Goal: Transaction & Acquisition: Purchase product/service

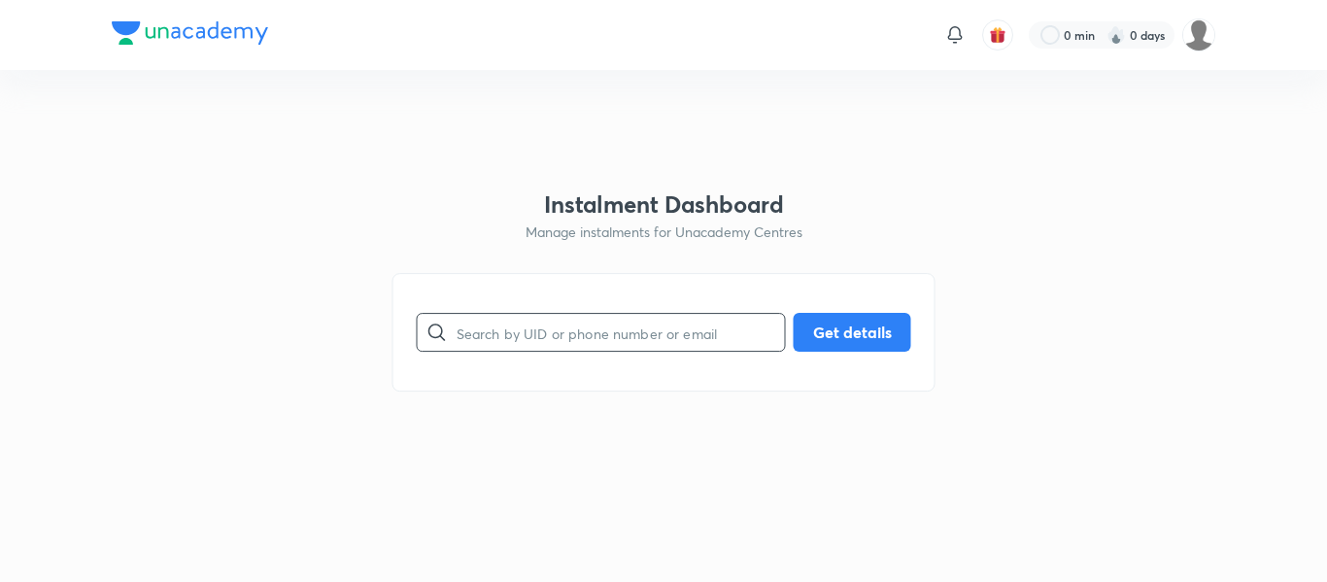
click at [523, 348] on input "text" at bounding box center [620, 333] width 328 height 50
paste input "[EMAIL_ADDRESS][DOMAIN_NAME]"
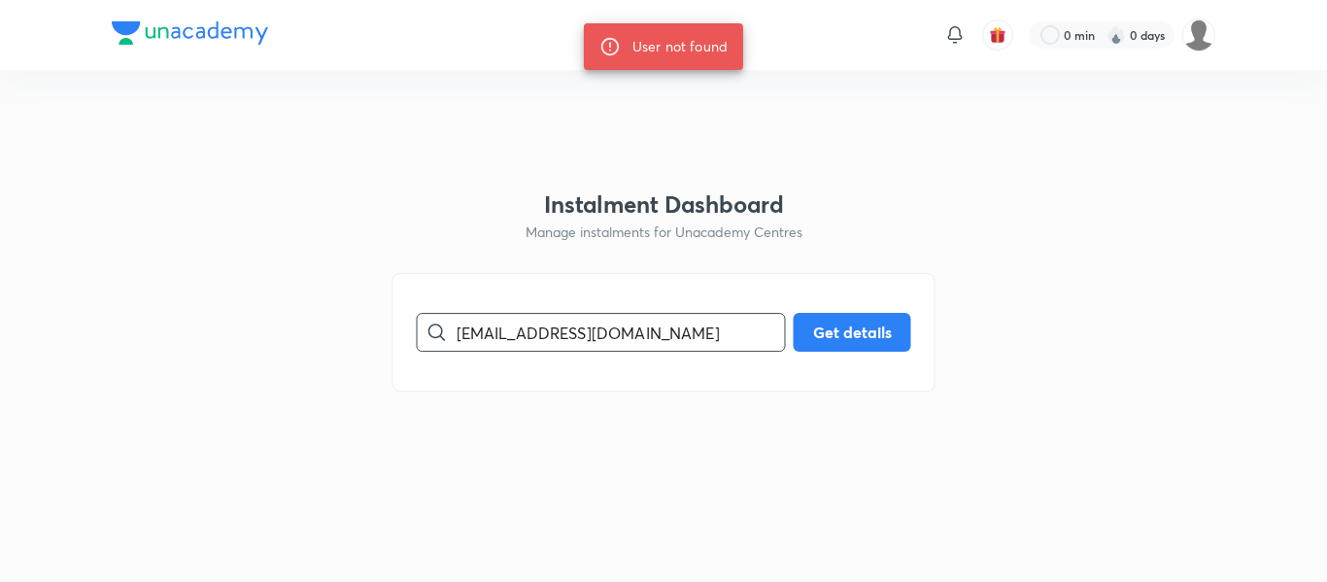
paste input "8149609698"
type input "8149609698"
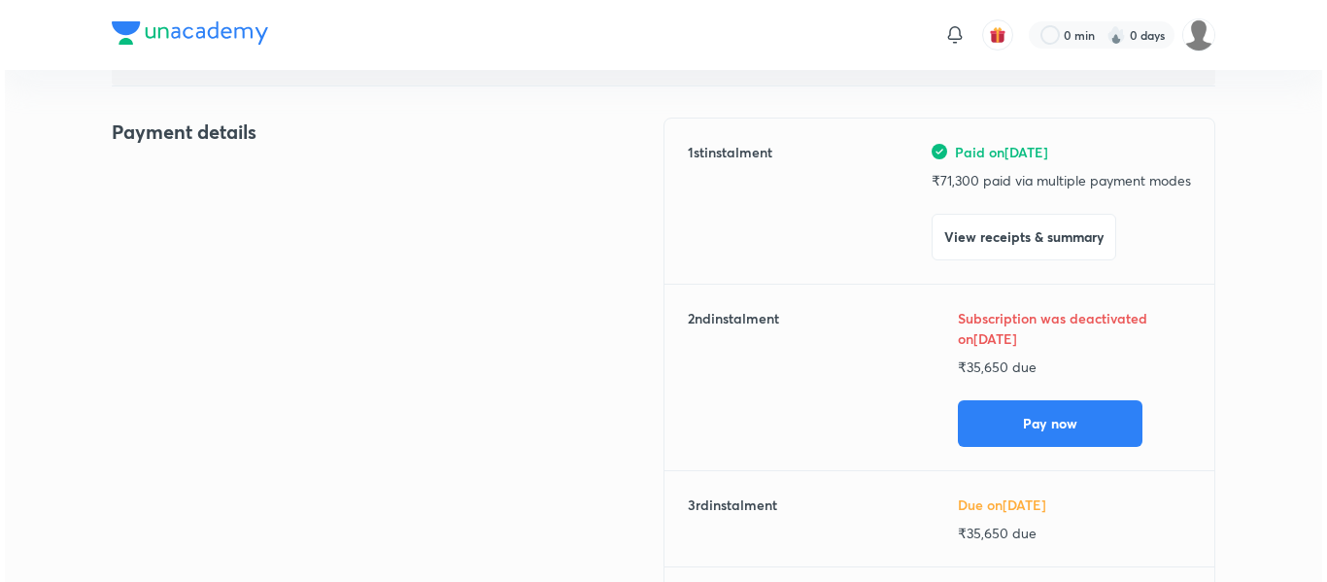
scroll to position [213, 0]
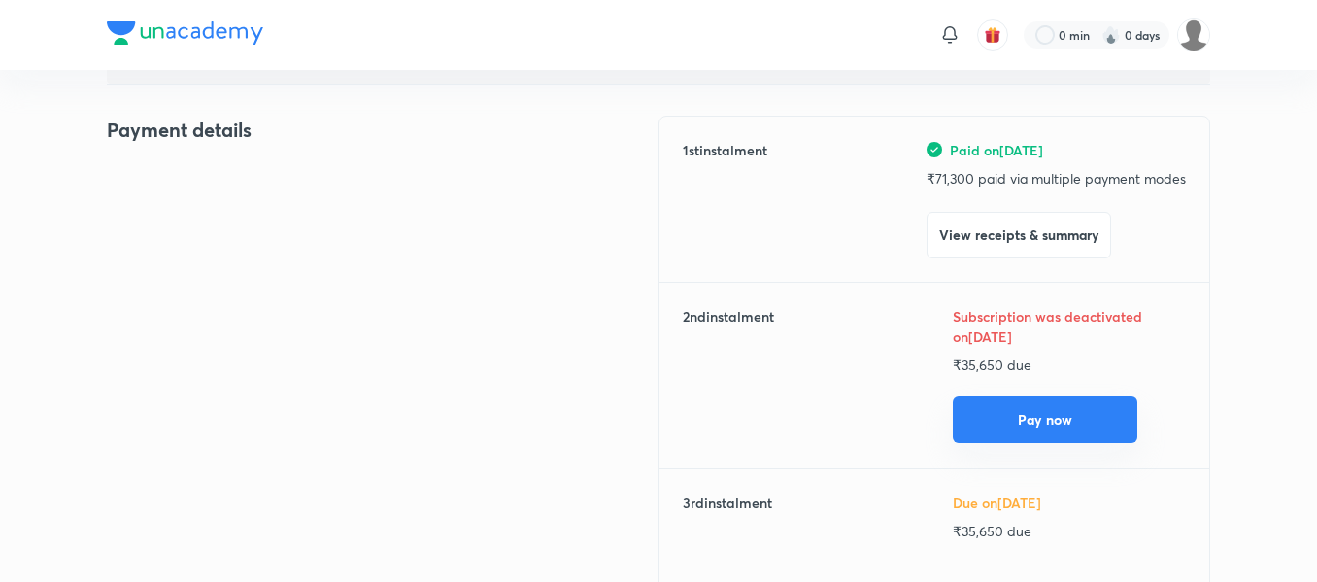
click at [959, 415] on button "Pay now" at bounding box center [1045, 419] width 185 height 47
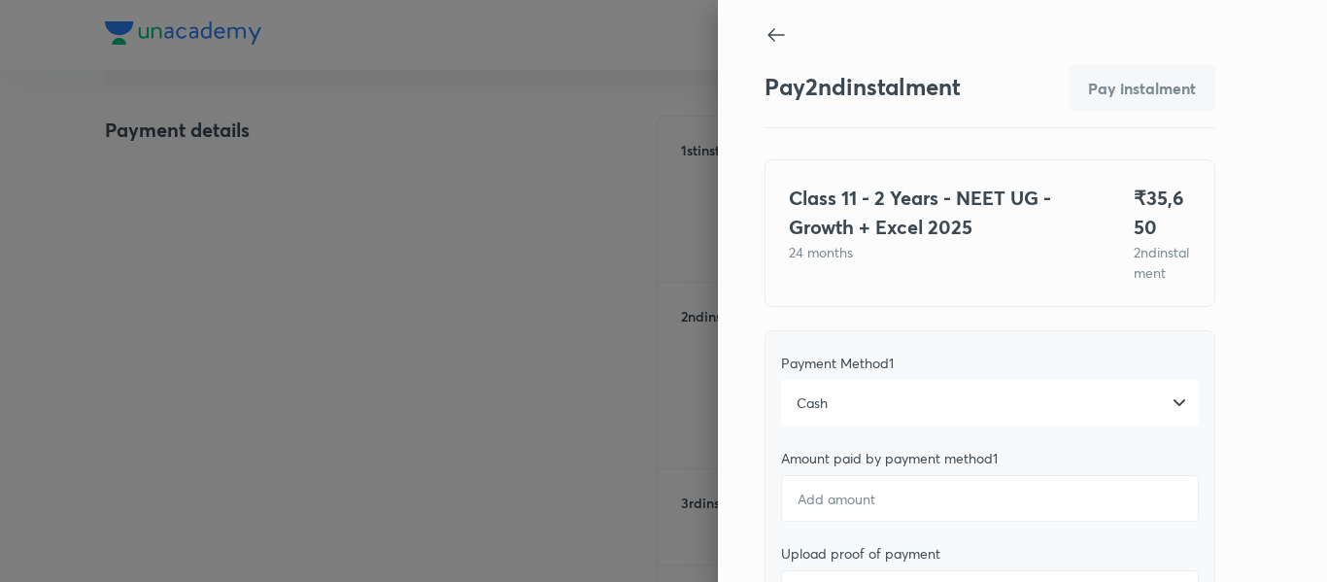
click at [880, 411] on div "Cash" at bounding box center [990, 403] width 418 height 47
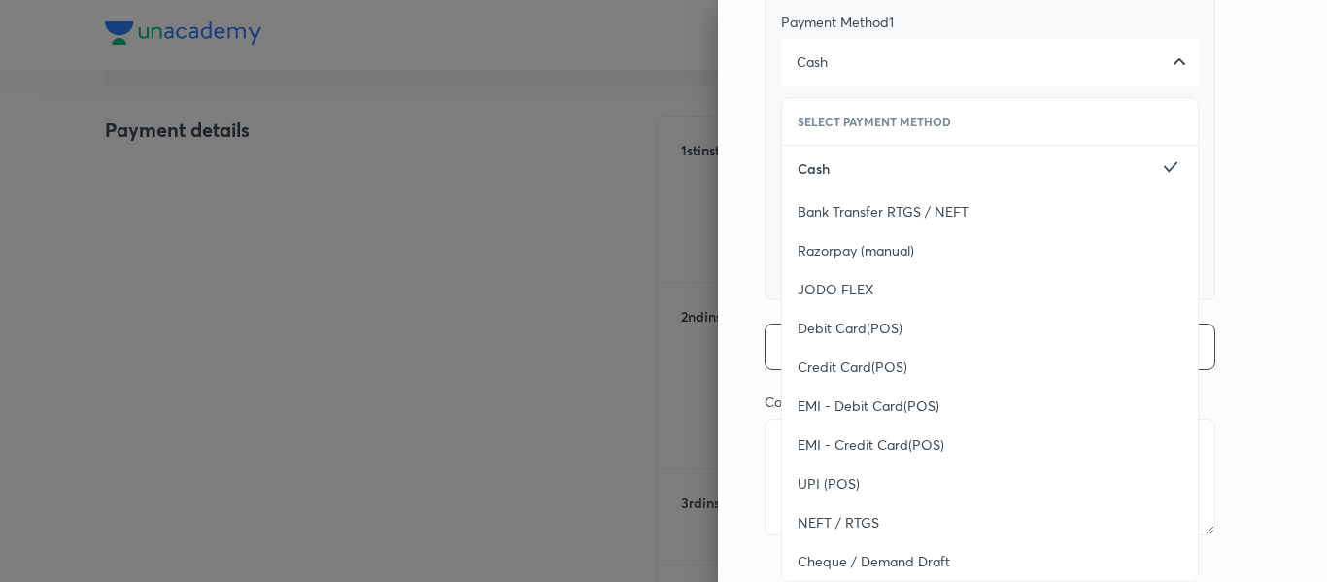
scroll to position [396, 0]
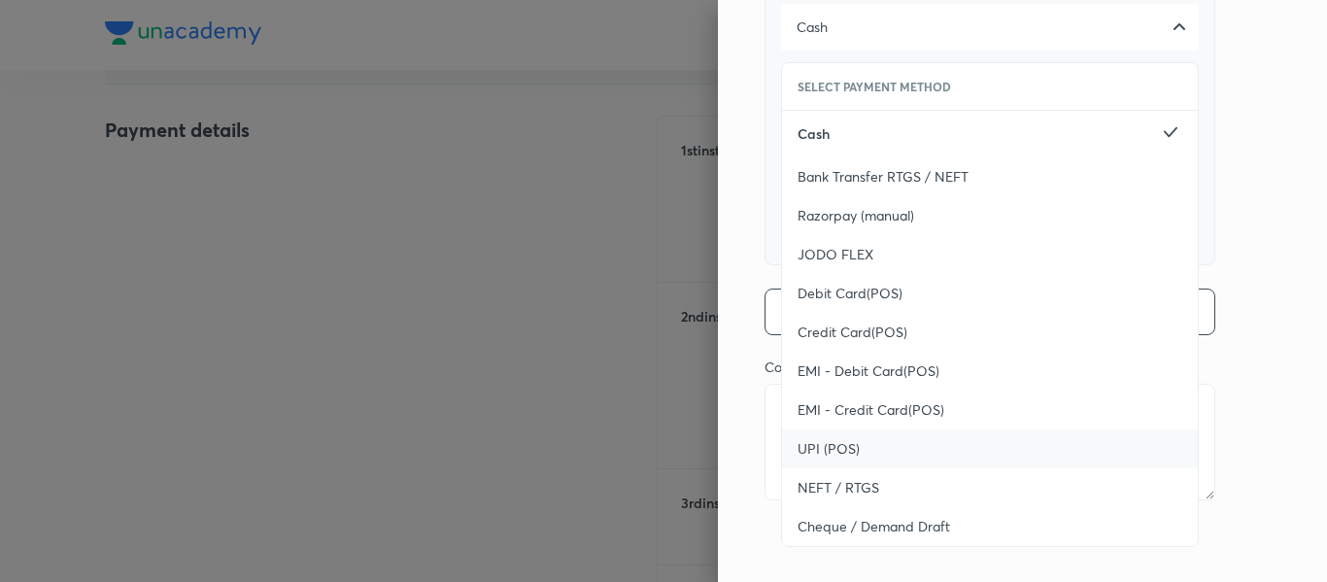
click at [866, 459] on div "UPI (POS)" at bounding box center [990, 448] width 416 height 39
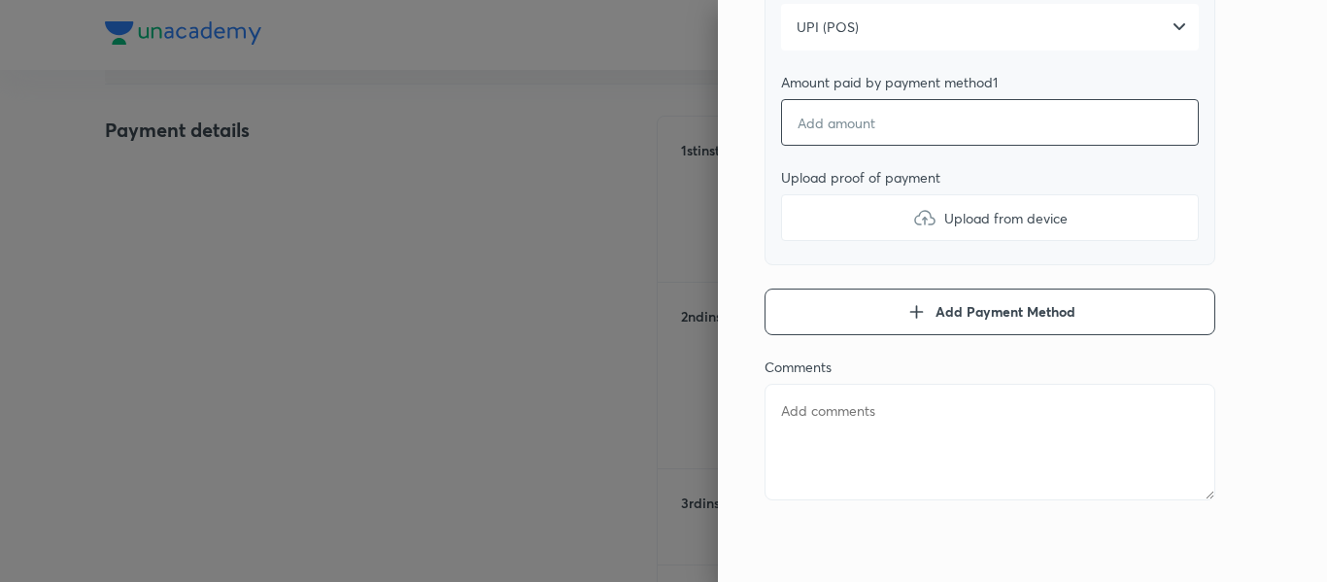
click at [829, 114] on input "number" at bounding box center [990, 122] width 418 height 47
type textarea "x"
type input "3"
type textarea "x"
type input "34"
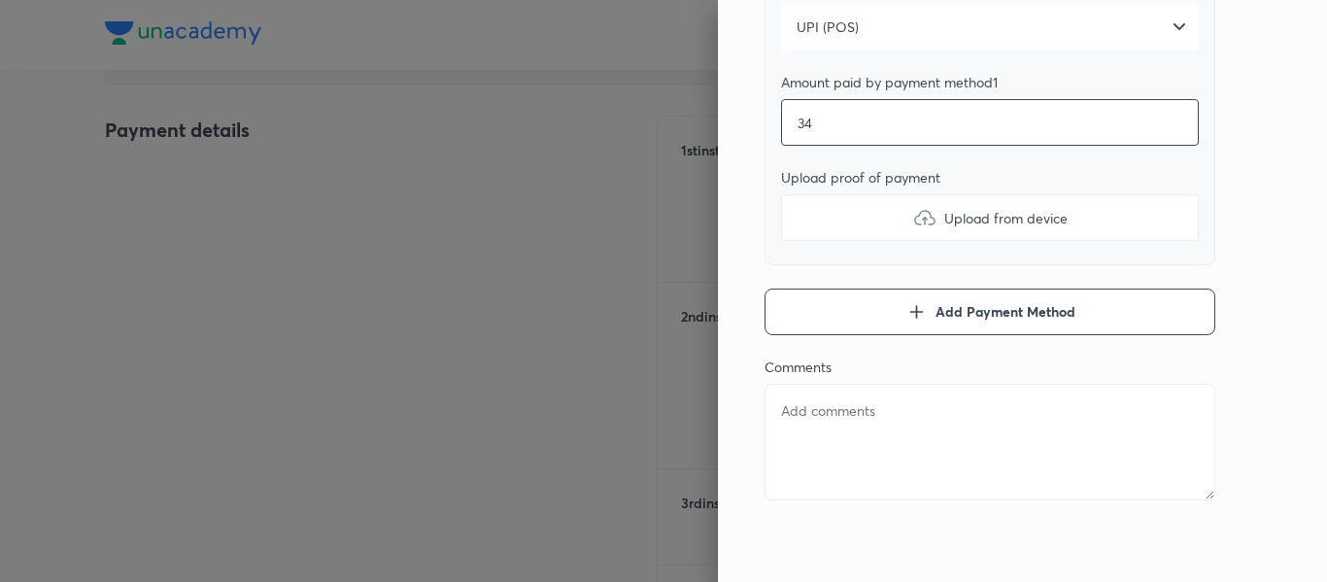
type textarea "x"
type input "340"
type textarea "x"
type input "3400"
type textarea "x"
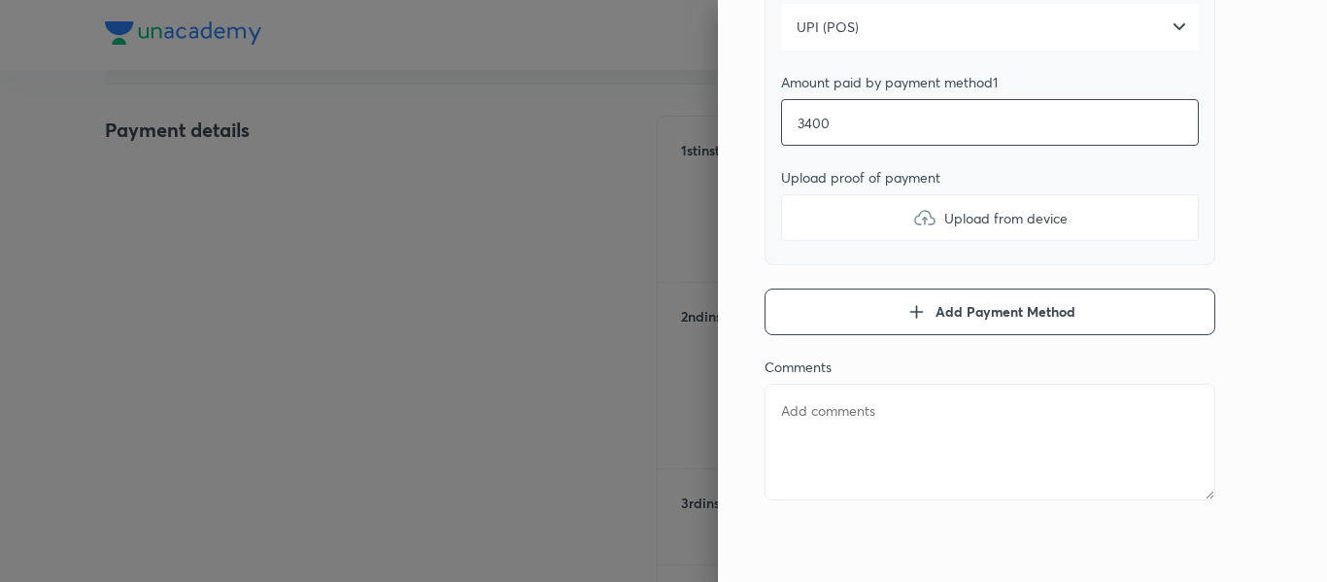
type input "34000"
type textarea "x"
type input "34000"
click at [860, 228] on label "Upload from device" at bounding box center [990, 217] width 418 height 47
click at [0, 0] on input "Upload from device" at bounding box center [0, 0] width 0 height 0
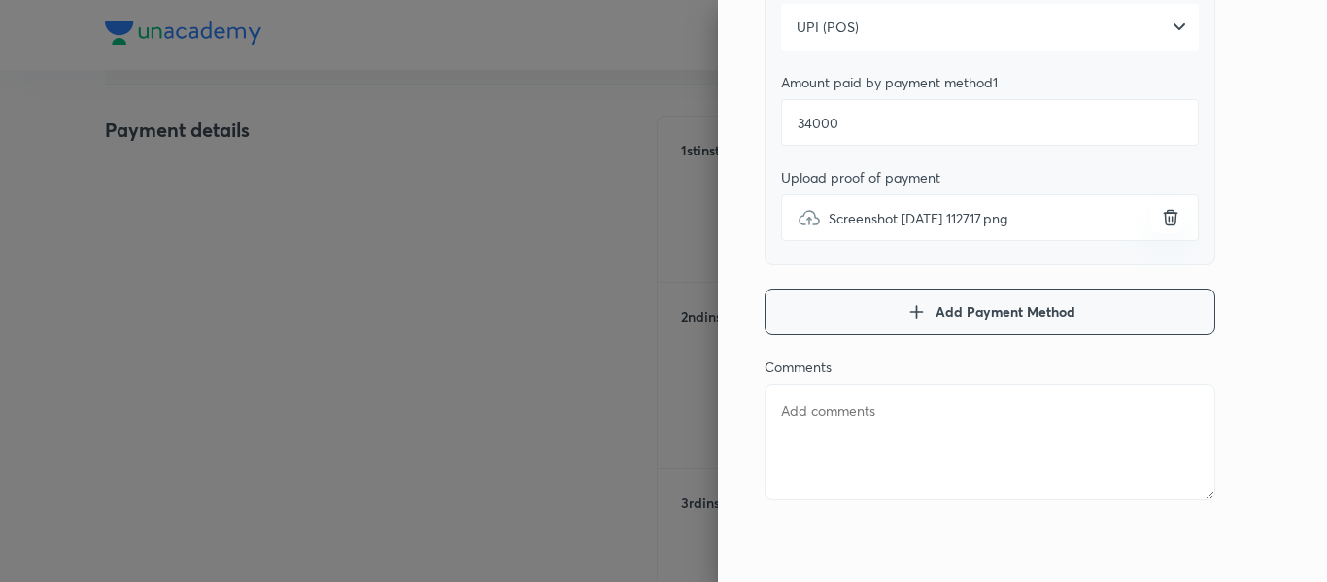
click at [783, 312] on button "Add Payment Method" at bounding box center [989, 311] width 451 height 47
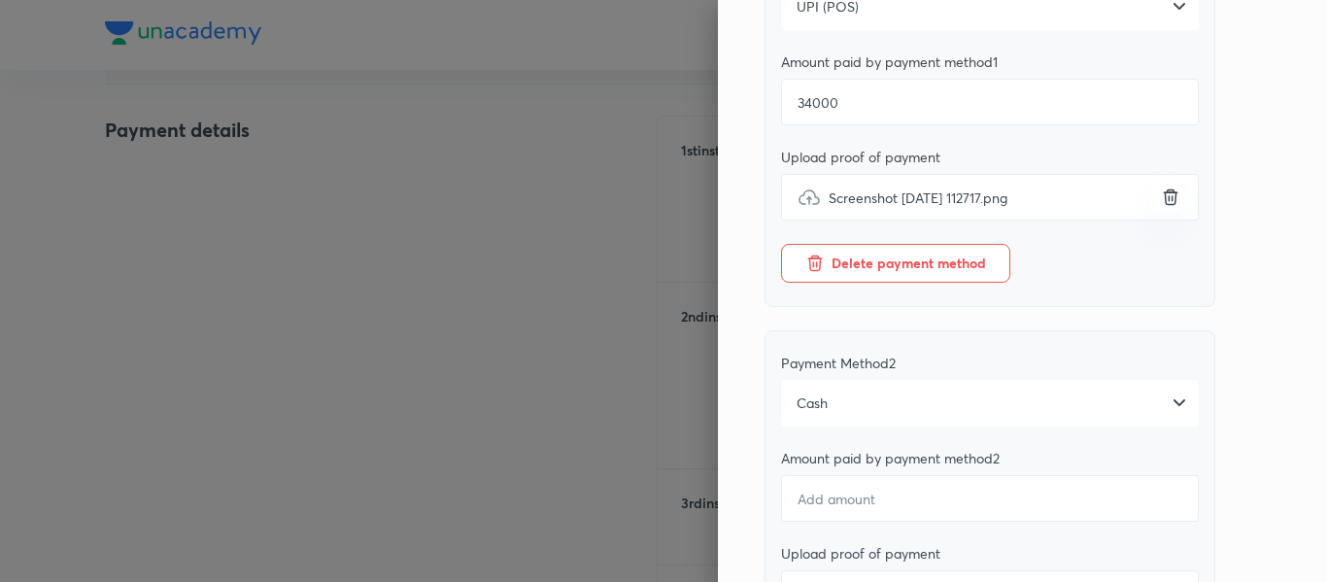
click at [873, 425] on div "Cash" at bounding box center [990, 403] width 418 height 47
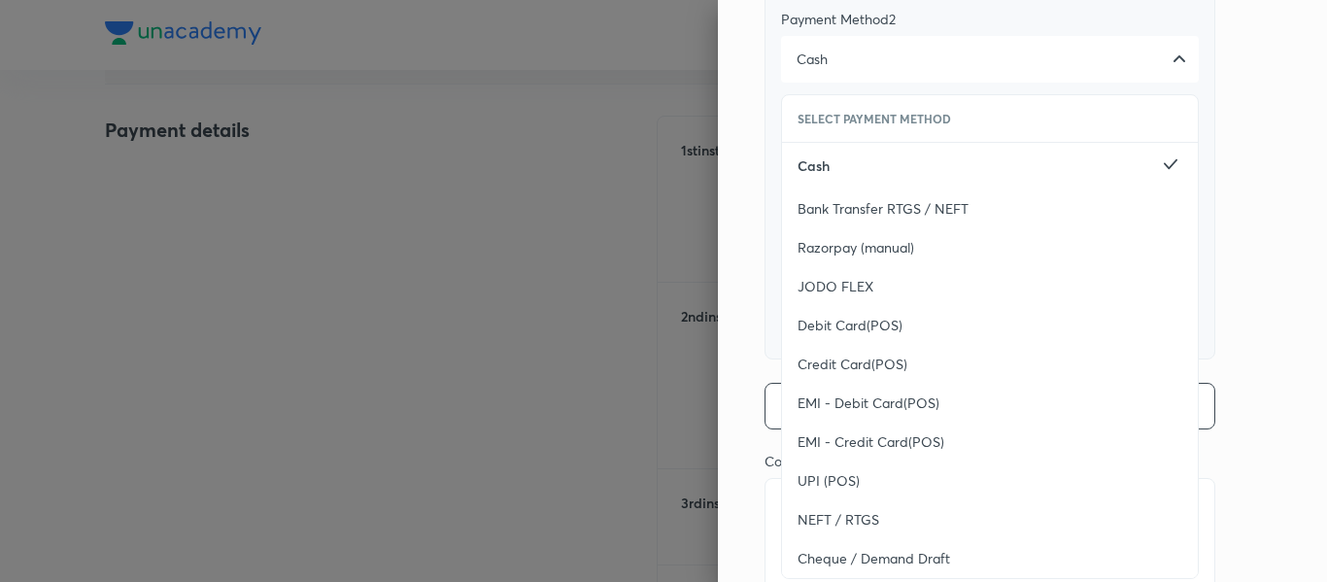
scroll to position [801, 0]
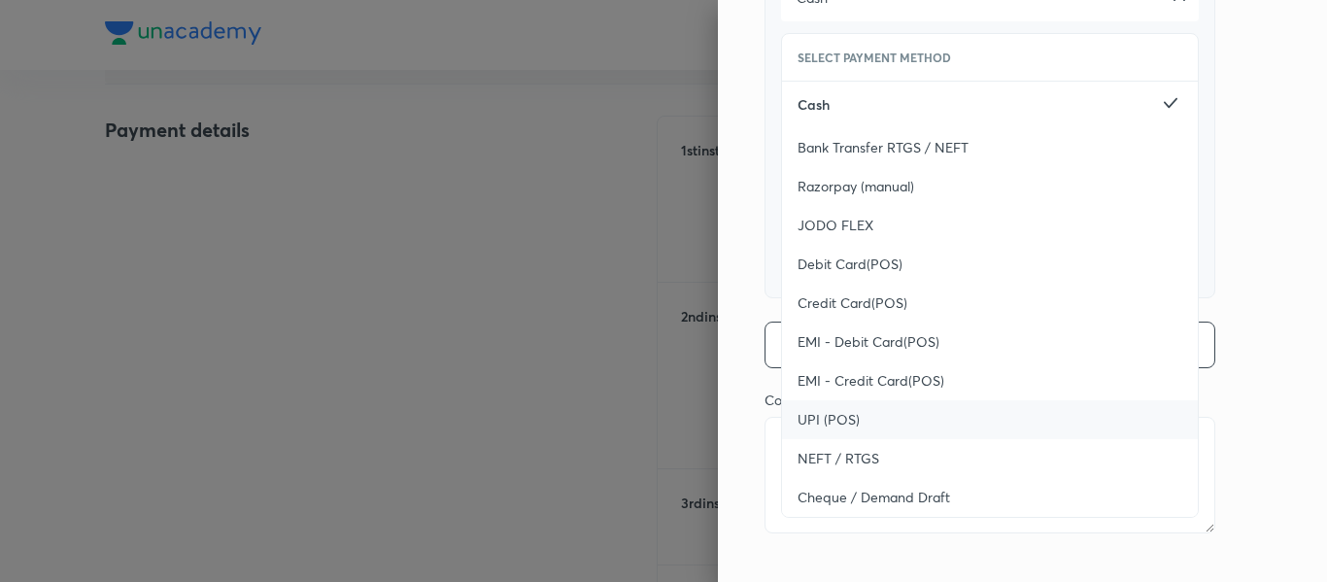
click at [863, 439] on div "UPI (POS)" at bounding box center [990, 419] width 416 height 39
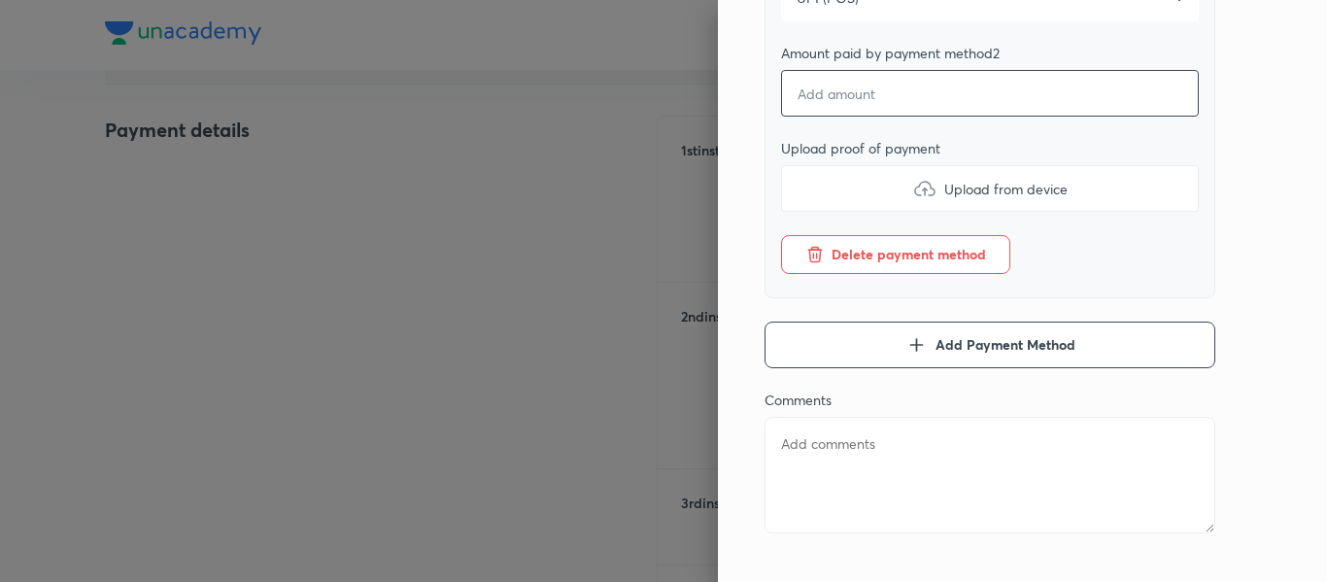
click at [855, 112] on input "number" at bounding box center [990, 93] width 418 height 47
type textarea "x"
type input "1"
type textarea "x"
type input "16"
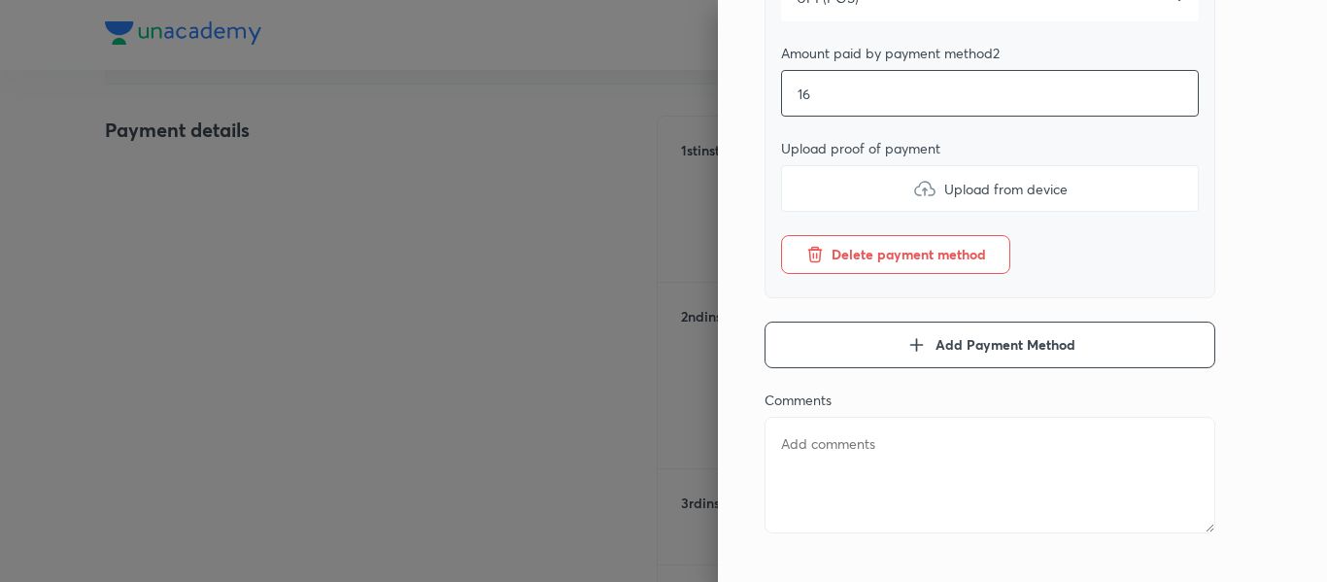
type textarea "x"
type input "165"
type textarea "x"
type input "1650"
type textarea "x"
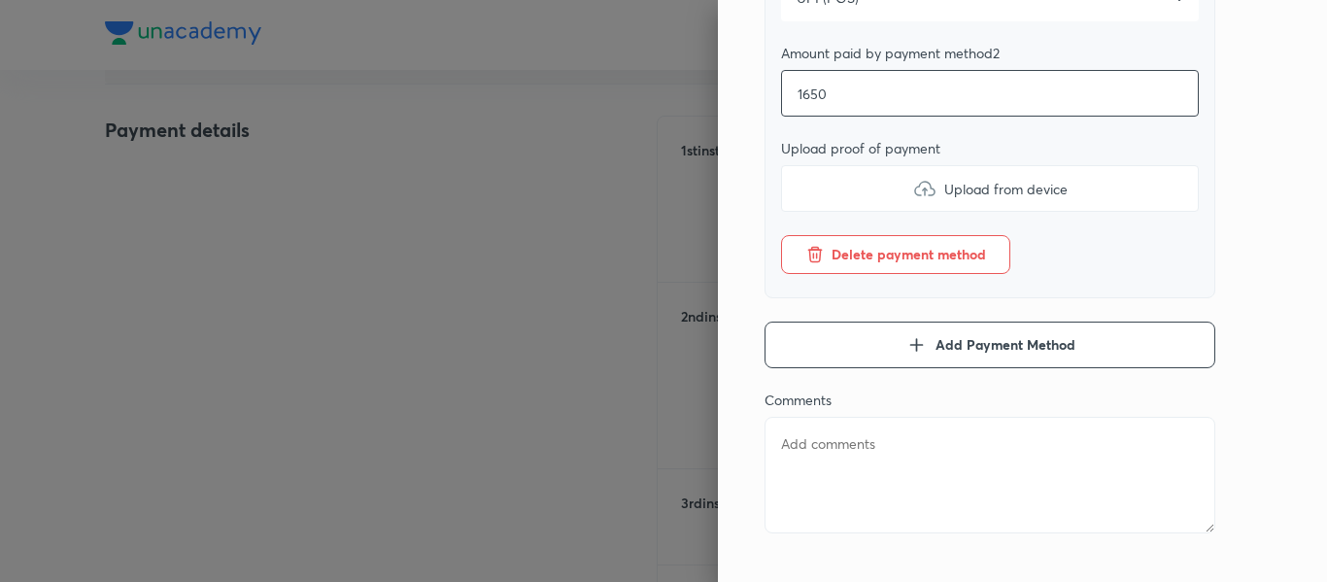
type input "1650"
click at [844, 206] on label "Upload from device" at bounding box center [990, 188] width 418 height 47
click at [0, 0] on input "Upload from device" at bounding box center [0, 0] width 0 height 0
type textarea "x"
click at [962, 480] on textarea at bounding box center [989, 475] width 451 height 117
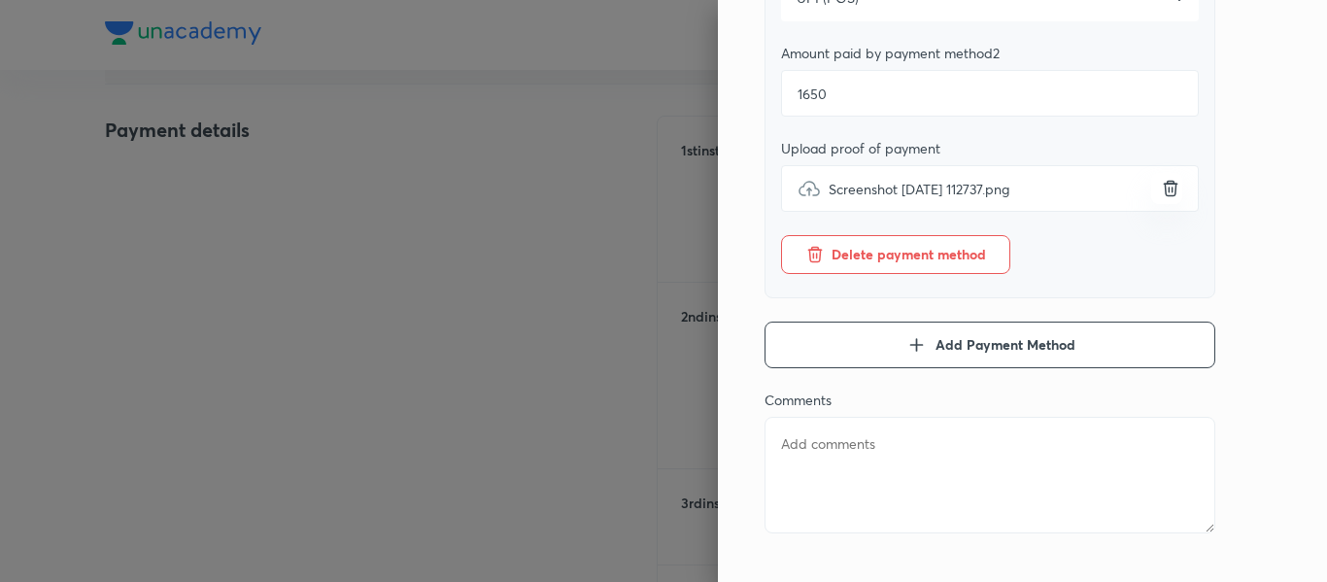
type textarea "2"
type textarea "x"
type textarea "2n"
type textarea "x"
type textarea "2nd"
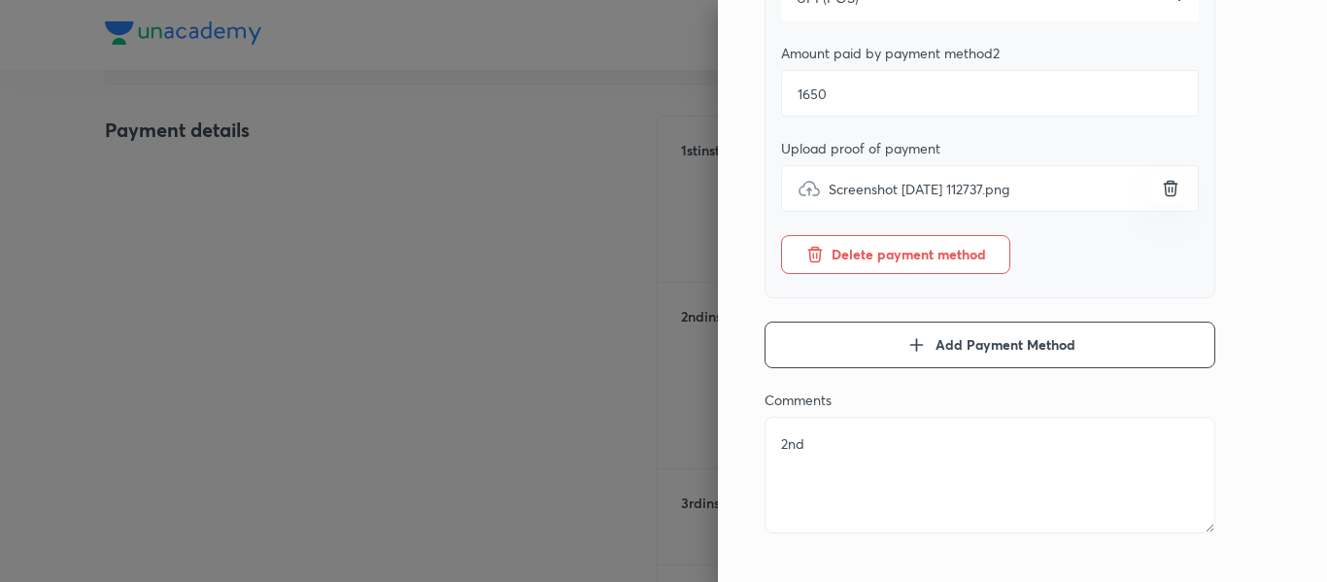
type textarea "x"
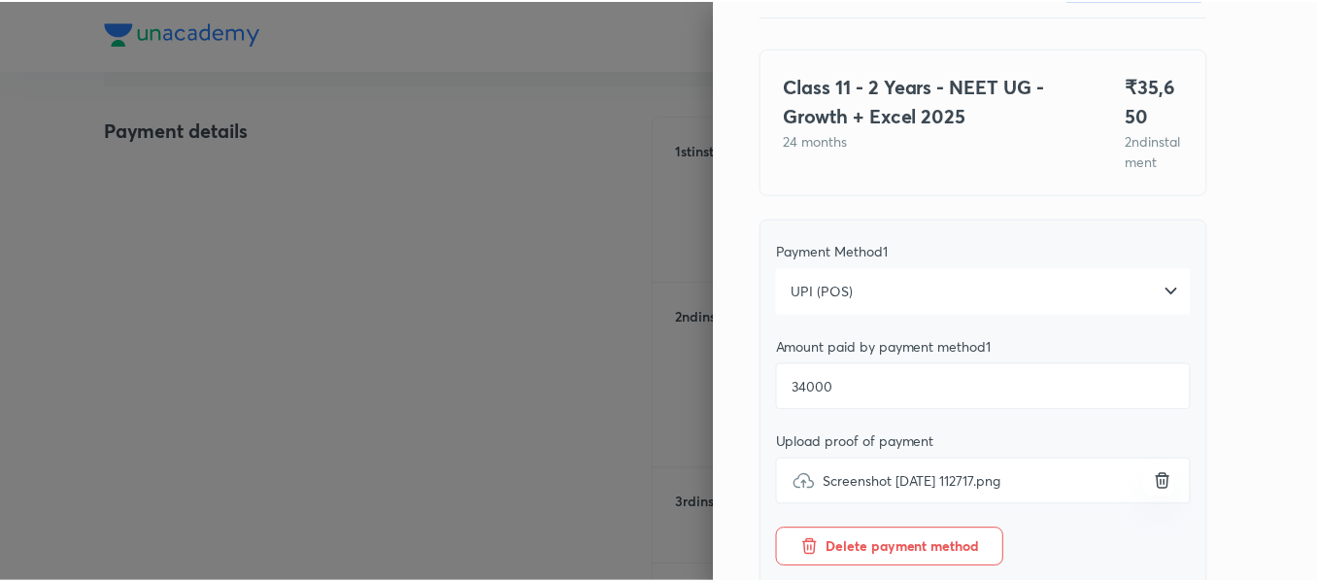
scroll to position [0, 0]
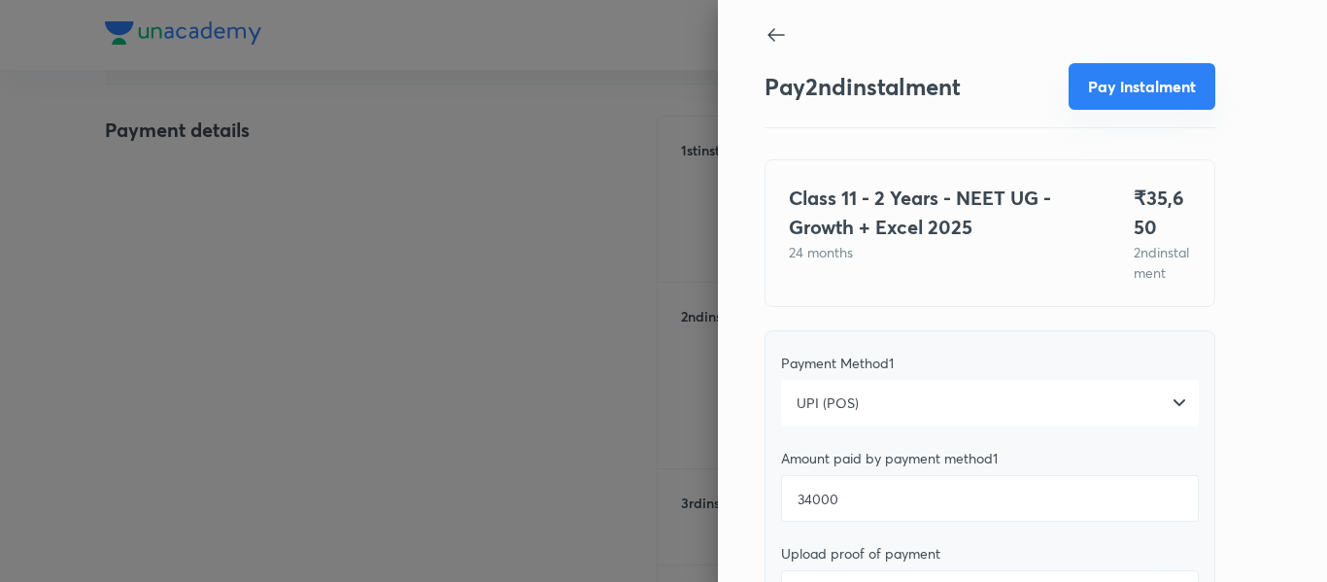
type textarea "2nd"
click at [1106, 97] on button "Pay instalment" at bounding box center [1141, 86] width 147 height 47
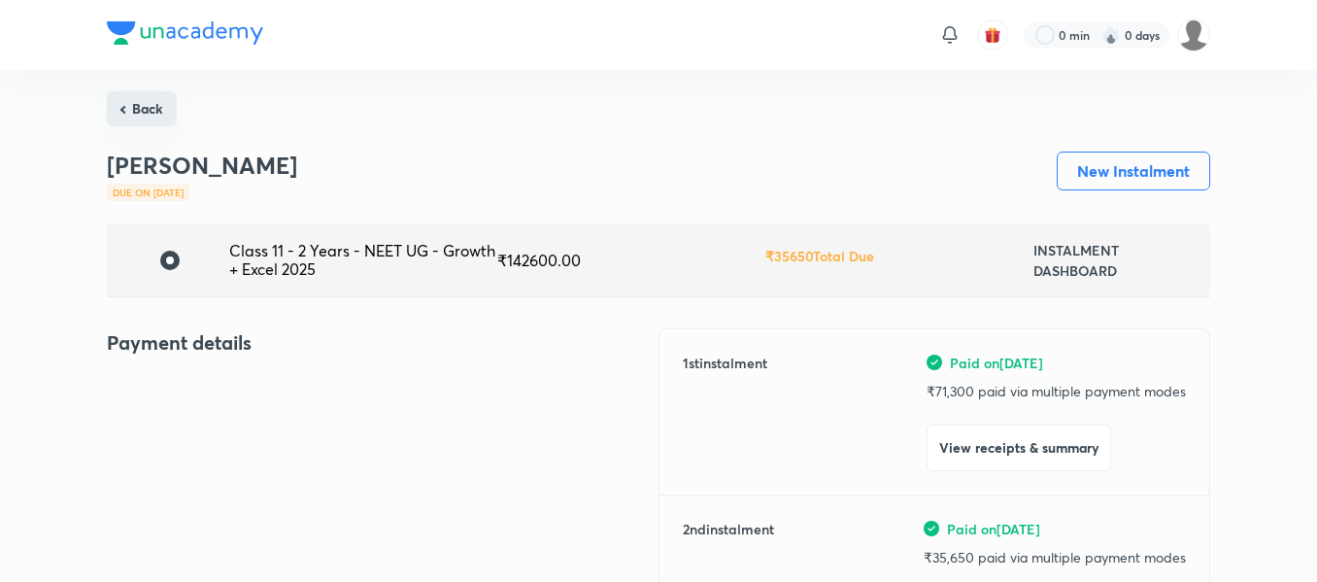
click at [159, 112] on button "Back" at bounding box center [142, 108] width 70 height 35
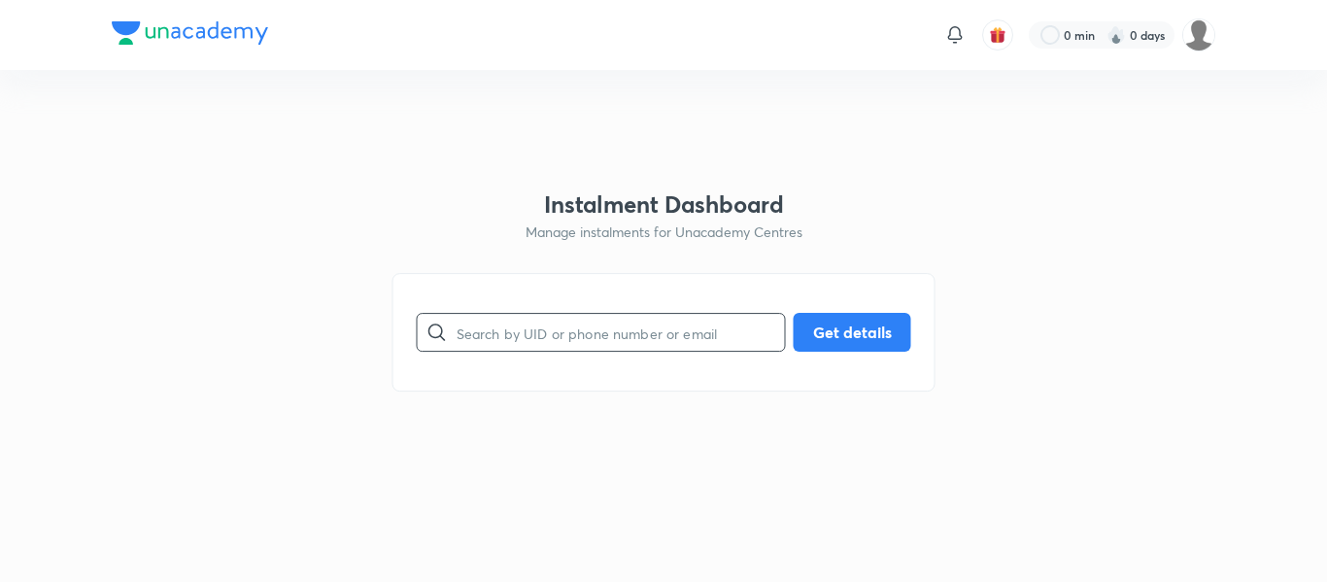
click at [556, 333] on input "text" at bounding box center [620, 333] width 328 height 50
paste input "[EMAIL_ADDRESS][DOMAIN_NAME]"
type input "[EMAIL_ADDRESS][DOMAIN_NAME]"
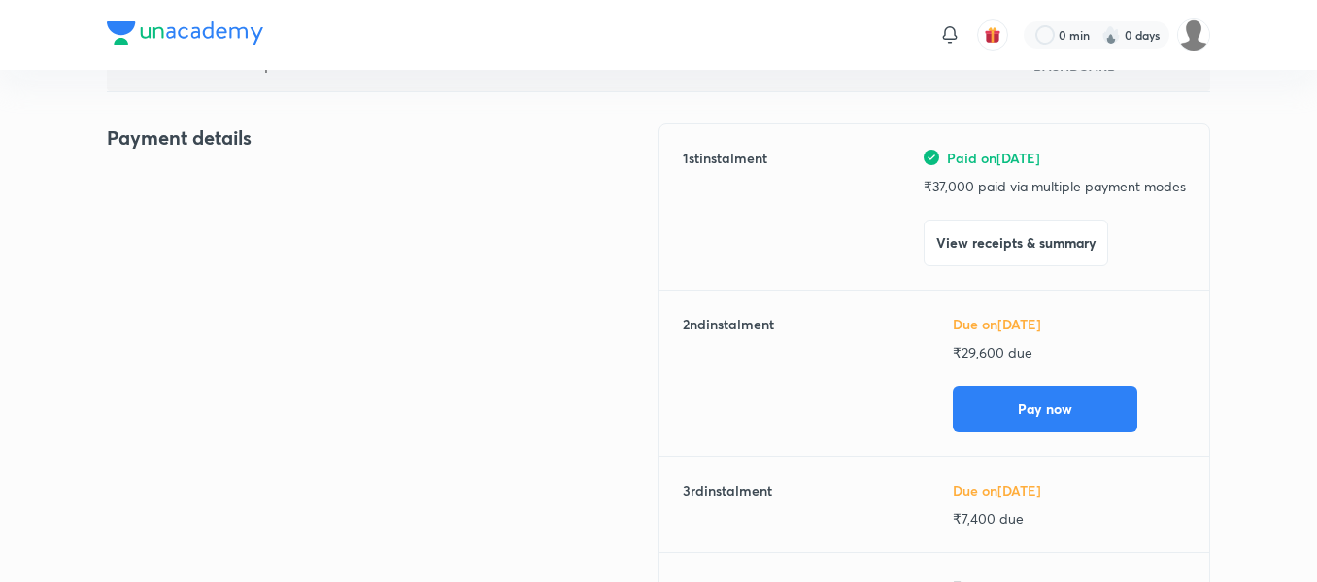
scroll to position [211, 0]
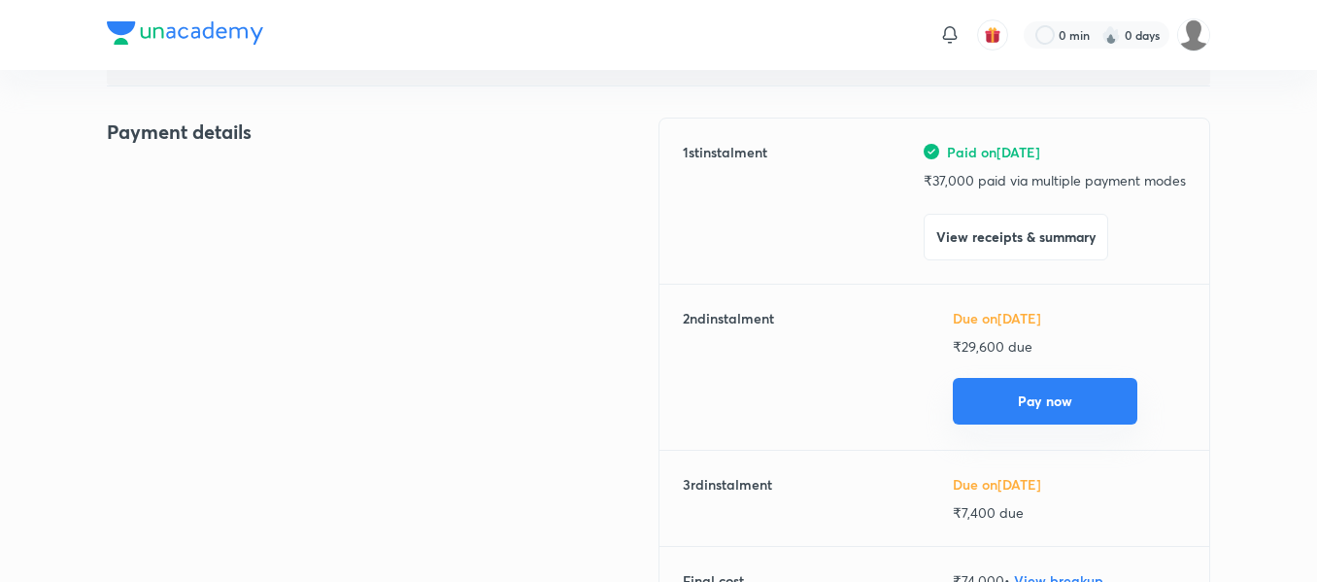
click at [996, 408] on button "Pay now" at bounding box center [1045, 401] width 185 height 47
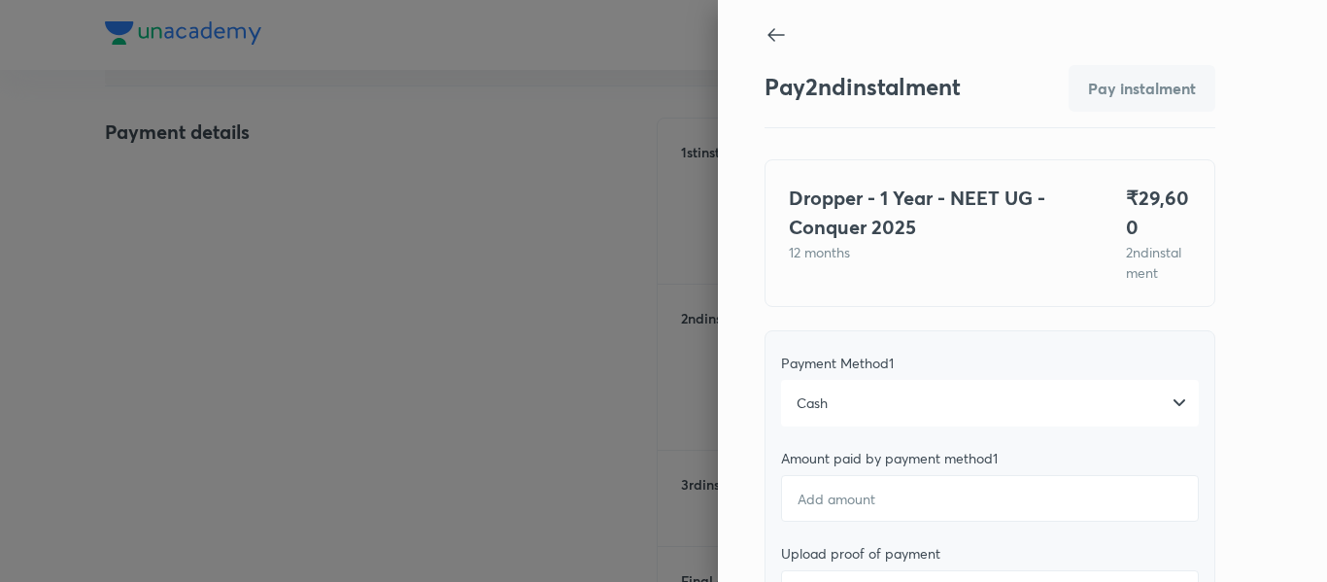
click at [784, 34] on div at bounding box center [989, 36] width 451 height 26
click at [767, 35] on icon at bounding box center [775, 35] width 17 height 14
type textarea "x"
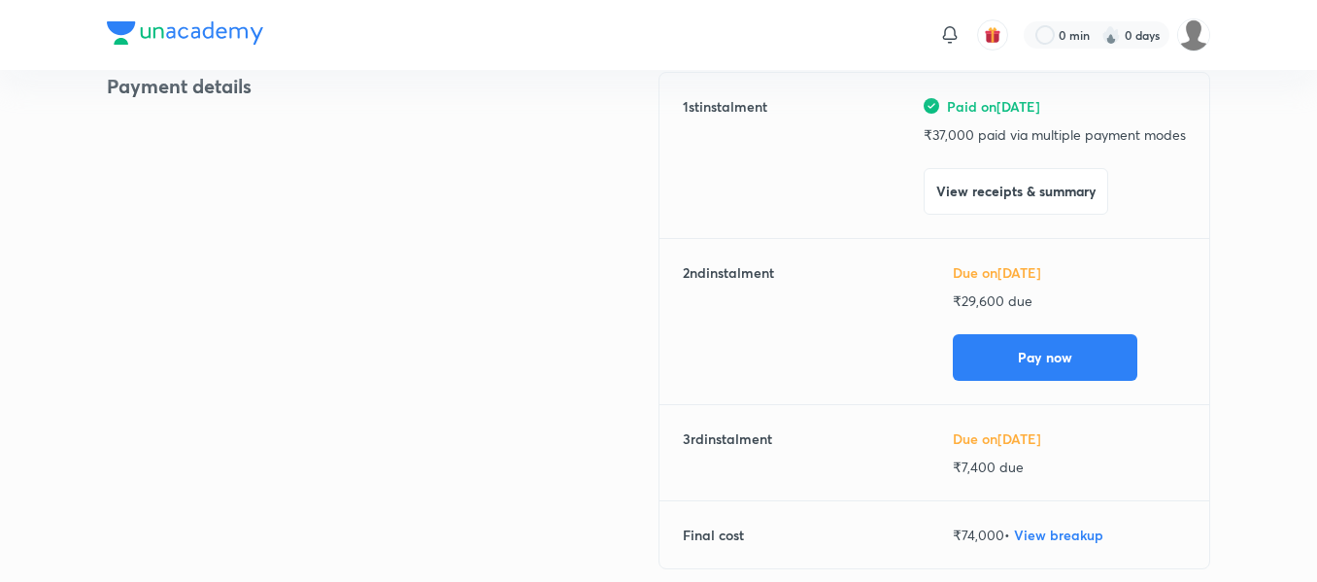
scroll to position [257, 0]
